Goal: Task Accomplishment & Management: Use online tool/utility

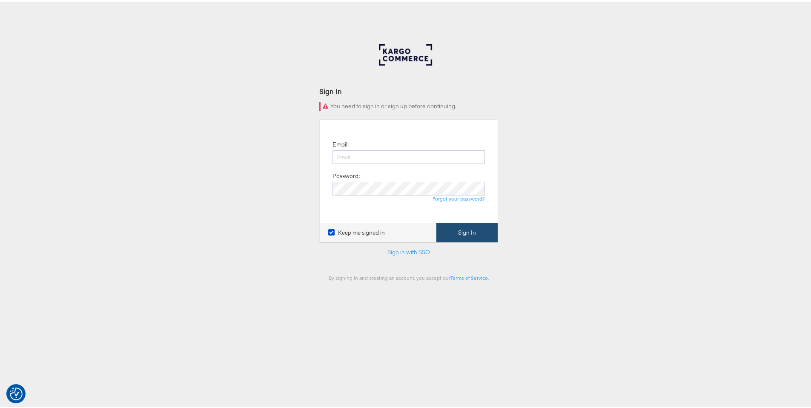
type input "[PERSON_NAME][EMAIL_ADDRESS][PERSON_NAME][DOMAIN_NAME]"
click at [479, 232] on button "Sign In" at bounding box center [467, 230] width 61 height 19
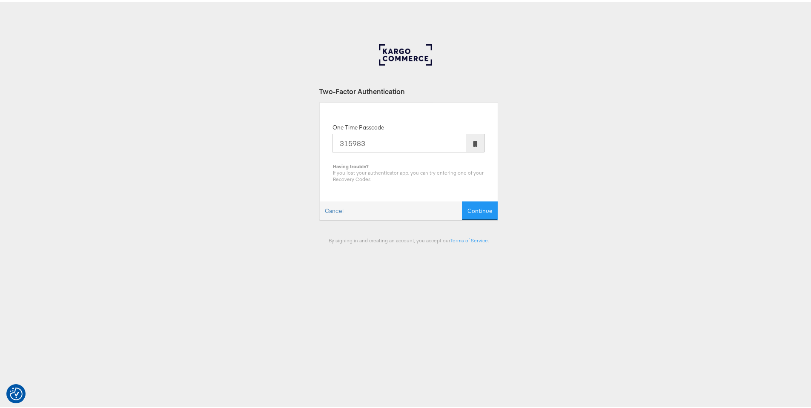
type input "315983"
click at [462, 200] on button "Continue" at bounding box center [480, 209] width 36 height 19
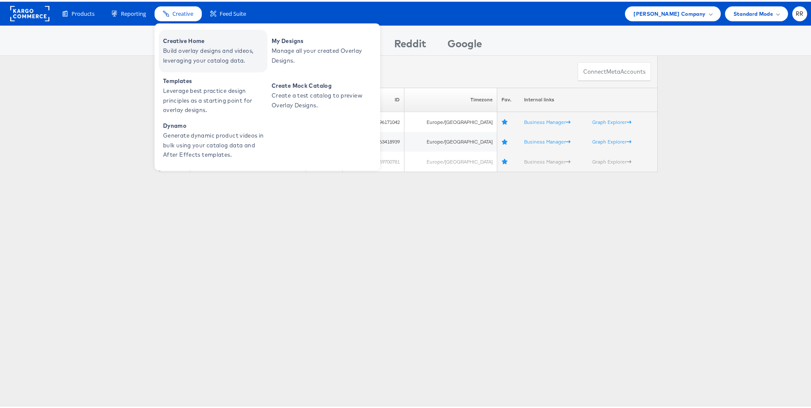
click at [196, 50] on span "Build overlay designs and videos, leveraging your catalog data." at bounding box center [214, 54] width 102 height 20
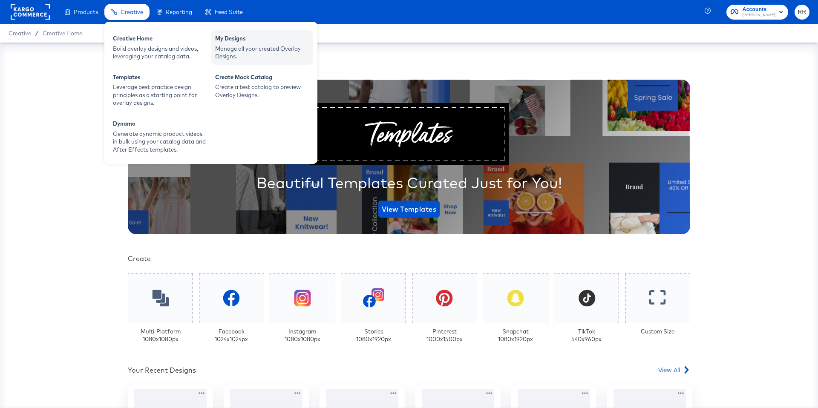
click at [247, 44] on div "My Designs" at bounding box center [262, 40] width 94 height 10
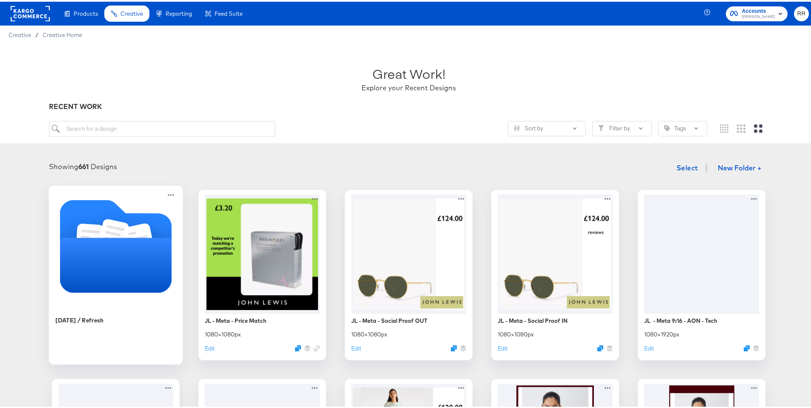
click at [141, 218] on icon "Folder" at bounding box center [116, 244] width 112 height 93
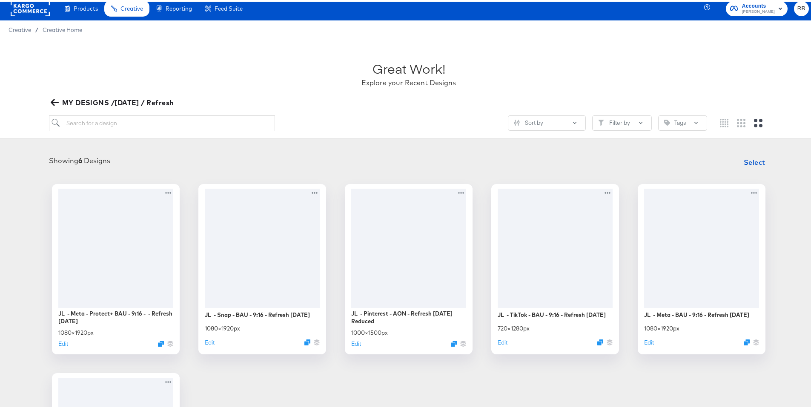
scroll to position [11, 0]
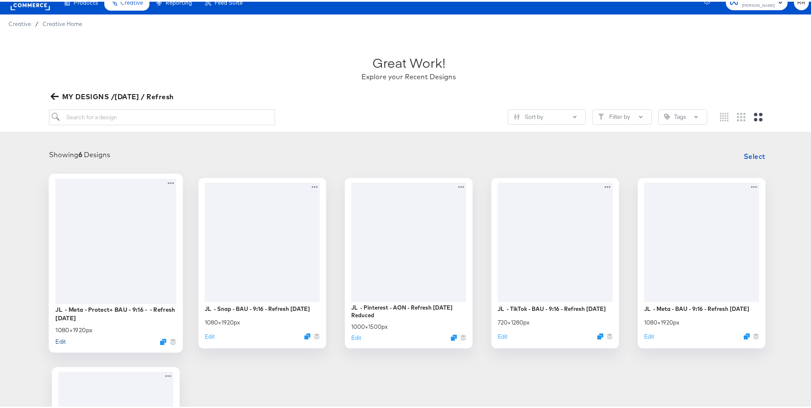
click at [60, 339] on button "Edit" at bounding box center [60, 340] width 10 height 8
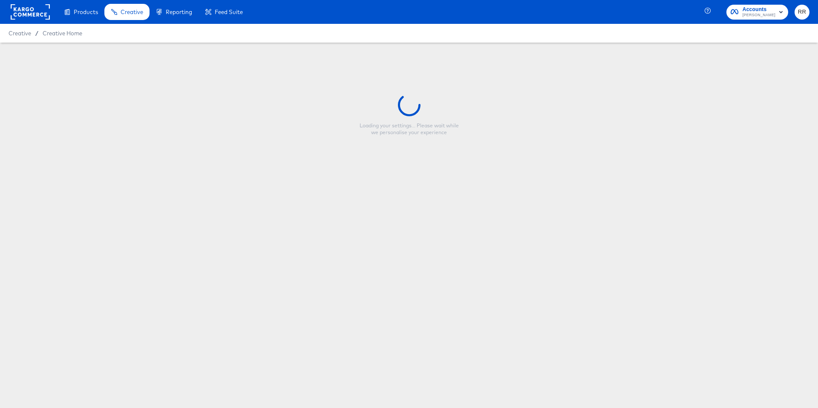
type input "JL - Meta - Protect+ BAU - 9:16 - - Refresh [DATE]"
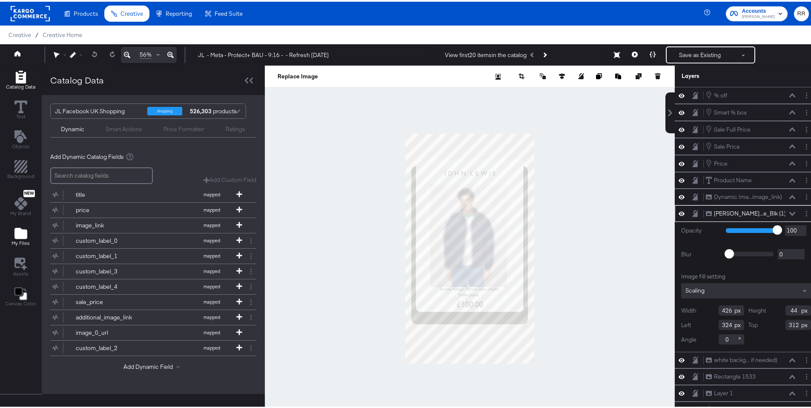
click at [23, 233] on icon "Add Files" at bounding box center [20, 231] width 13 height 11
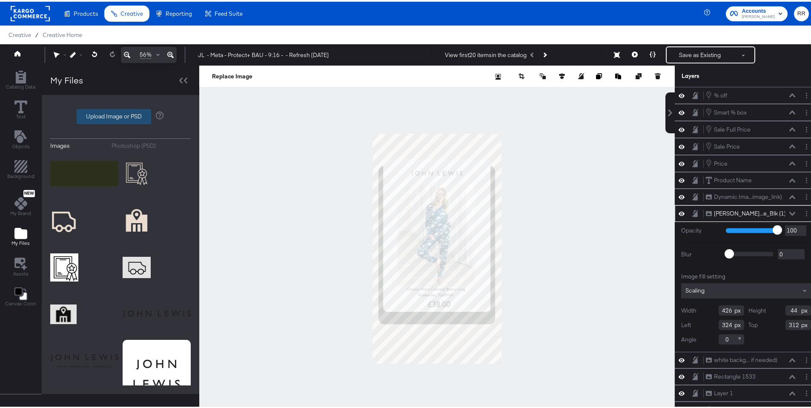
click at [125, 115] on label "Upload Image or PSD" at bounding box center [114, 115] width 74 height 14
click at [121, 115] on input "Upload Image or PSD" at bounding box center [121, 115] width 0 height 0
type input "C:\fakepath\Pinterest 4x5 Sale Price Protect+.psd"
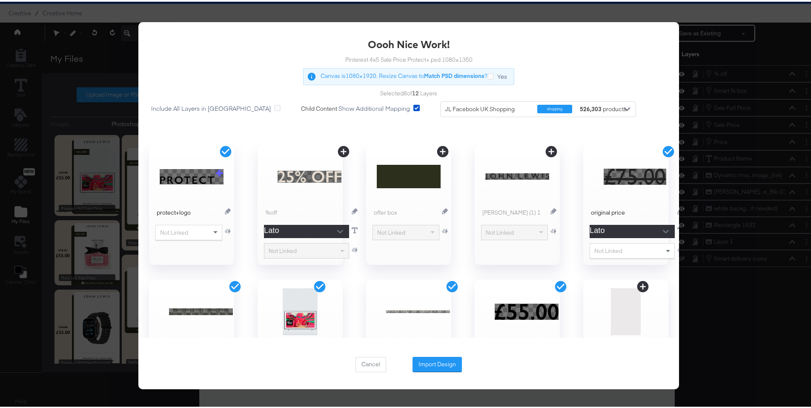
scroll to position [201, 0]
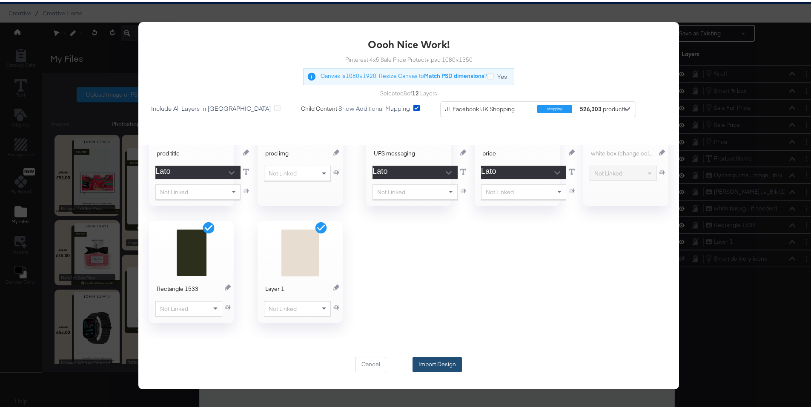
click at [449, 366] on button "Import Design" at bounding box center [437, 362] width 49 height 15
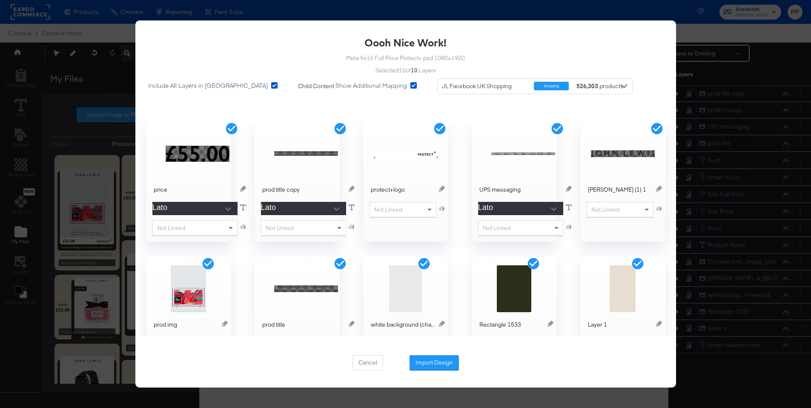
scroll to position [14, 0]
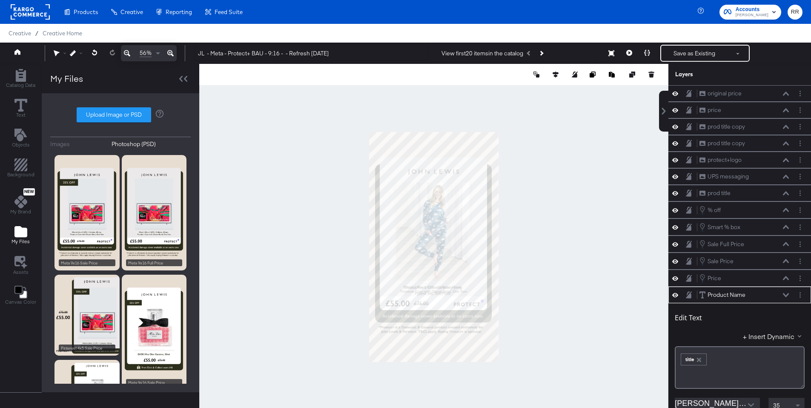
scroll to position [14, 0]
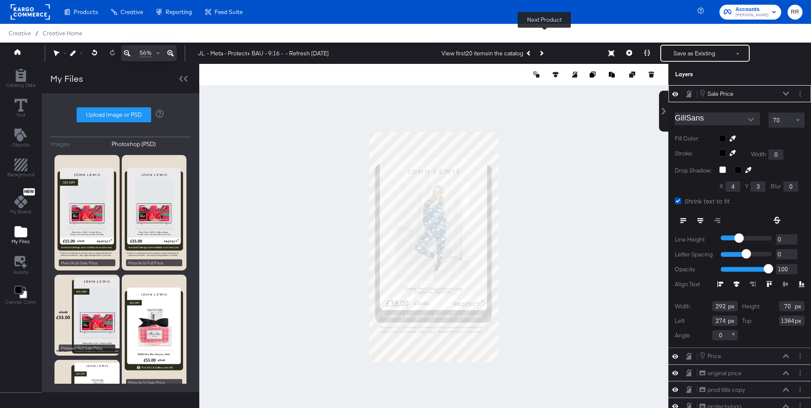
scroll to position [14, 0]
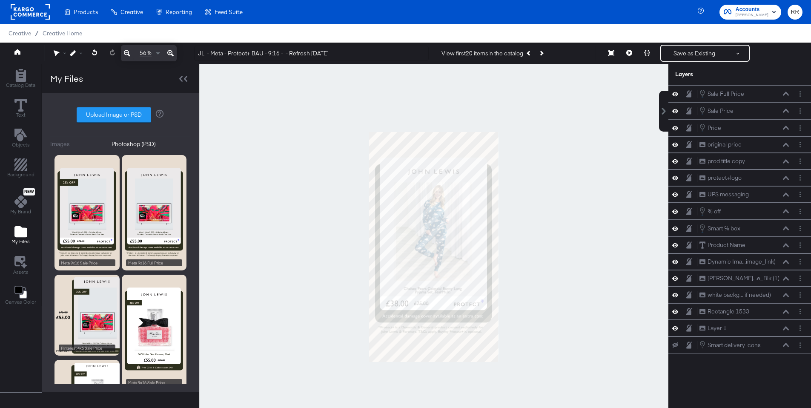
scroll to position [2, 0]
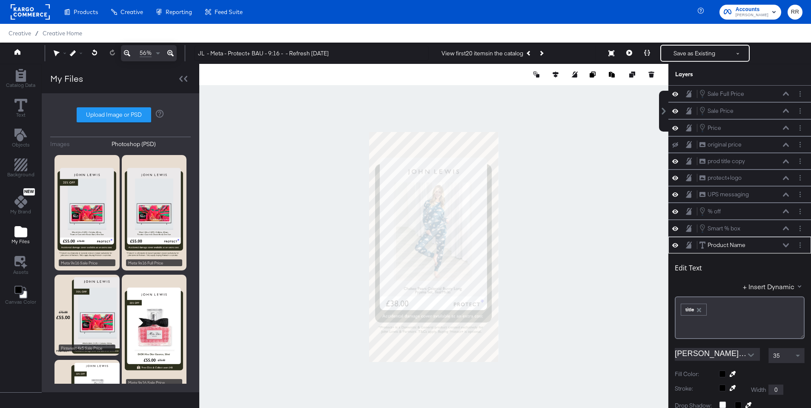
scroll to position [2, 0]
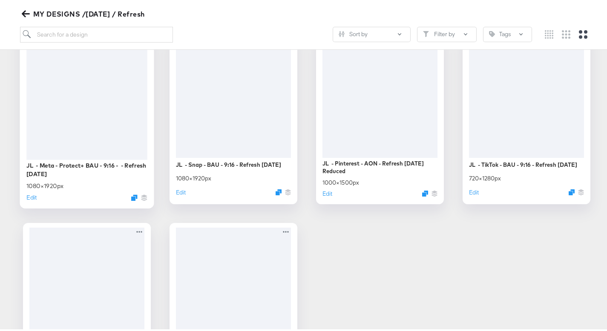
scroll to position [155, 0]
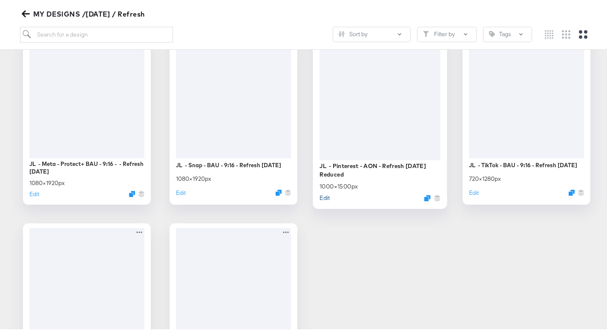
click at [323, 196] on button "Edit" at bounding box center [324, 196] width 10 height 8
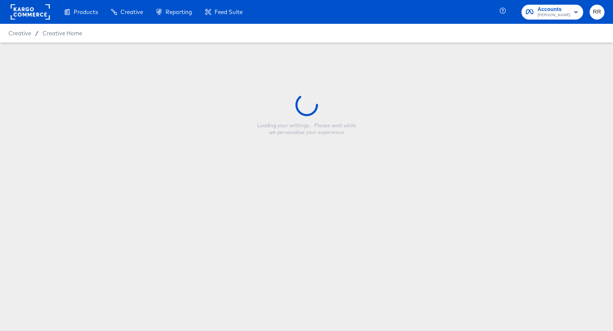
type input "JL - Pinterest - AON - Refresh September 25 Reduced"
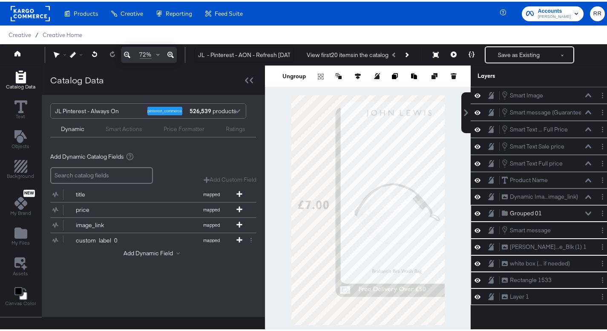
scroll to position [2, 0]
